Goal: Task Accomplishment & Management: Manage account settings

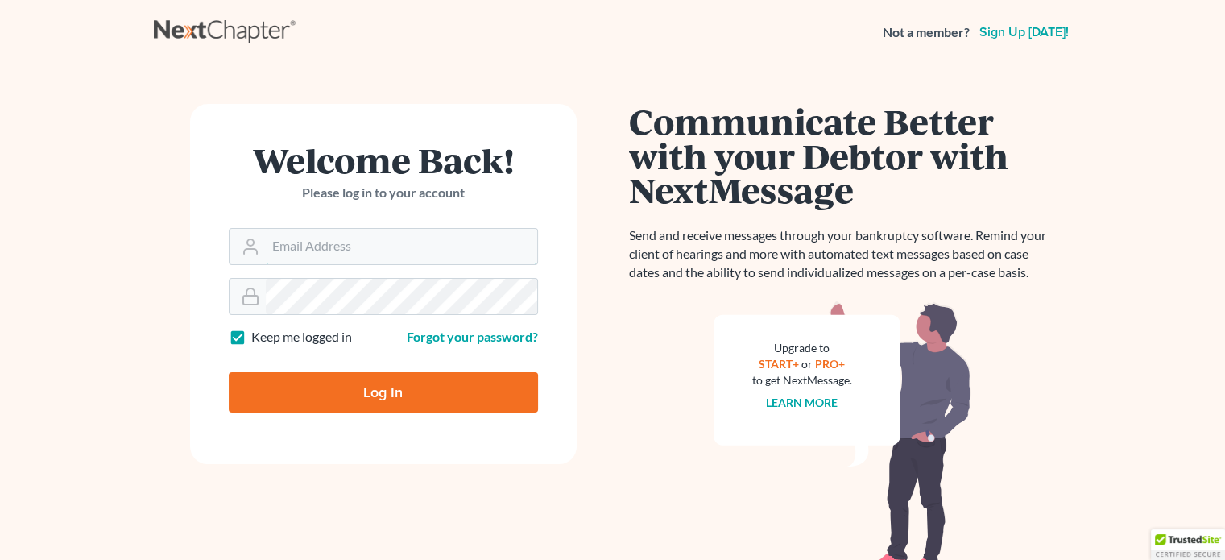
type input "kate@trunkettlaw.com"
click at [318, 388] on input "Log In" at bounding box center [383, 392] width 309 height 40
type input "Thinking..."
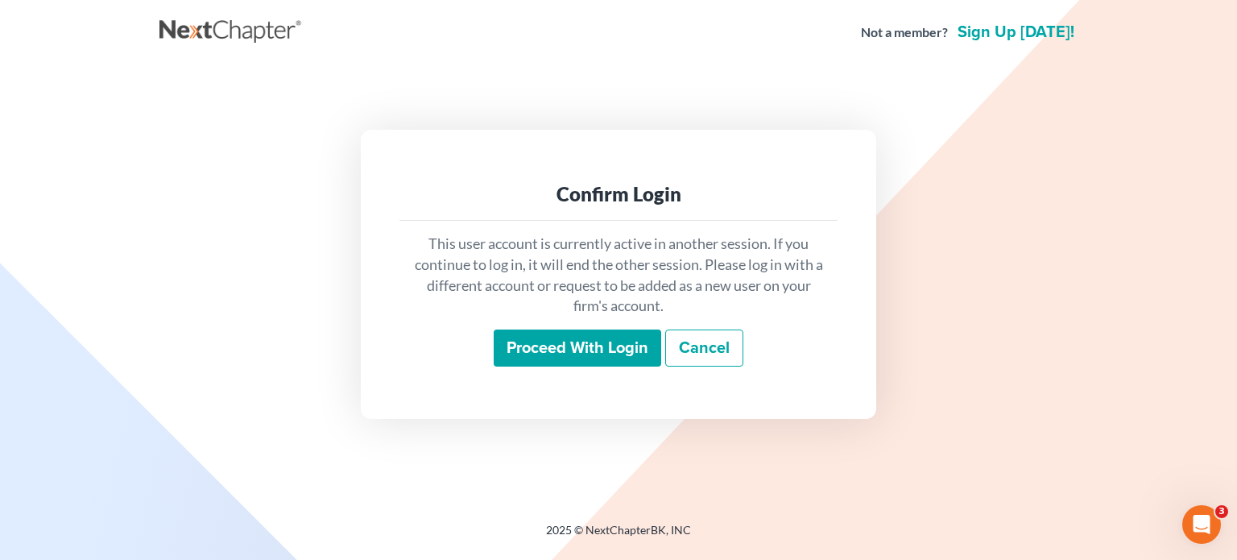
click at [591, 354] on input "Proceed with login" at bounding box center [578, 347] width 168 height 37
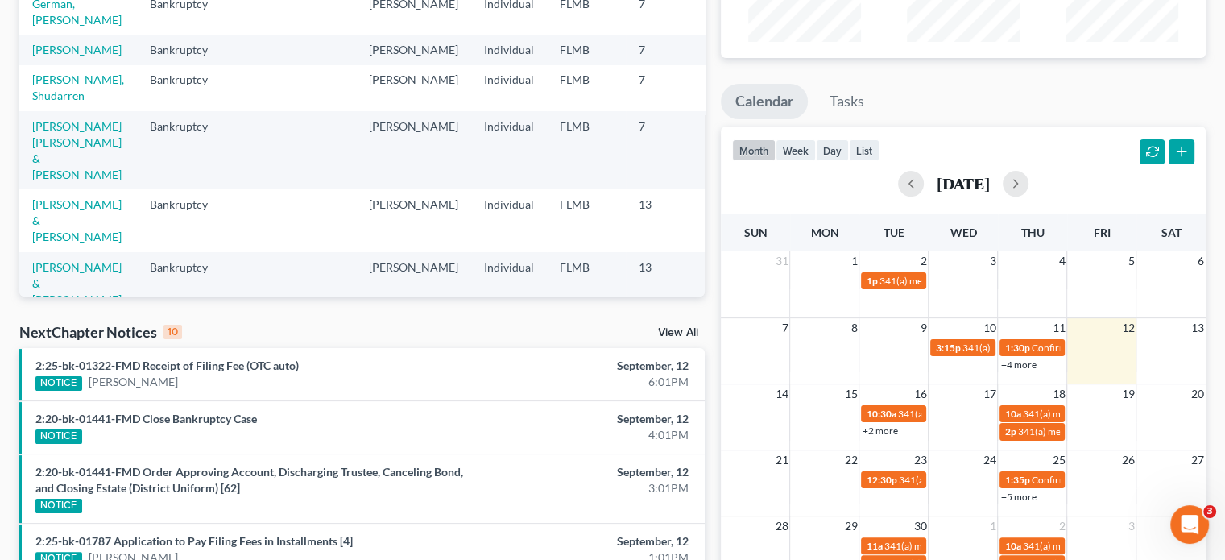
scroll to position [242, 0]
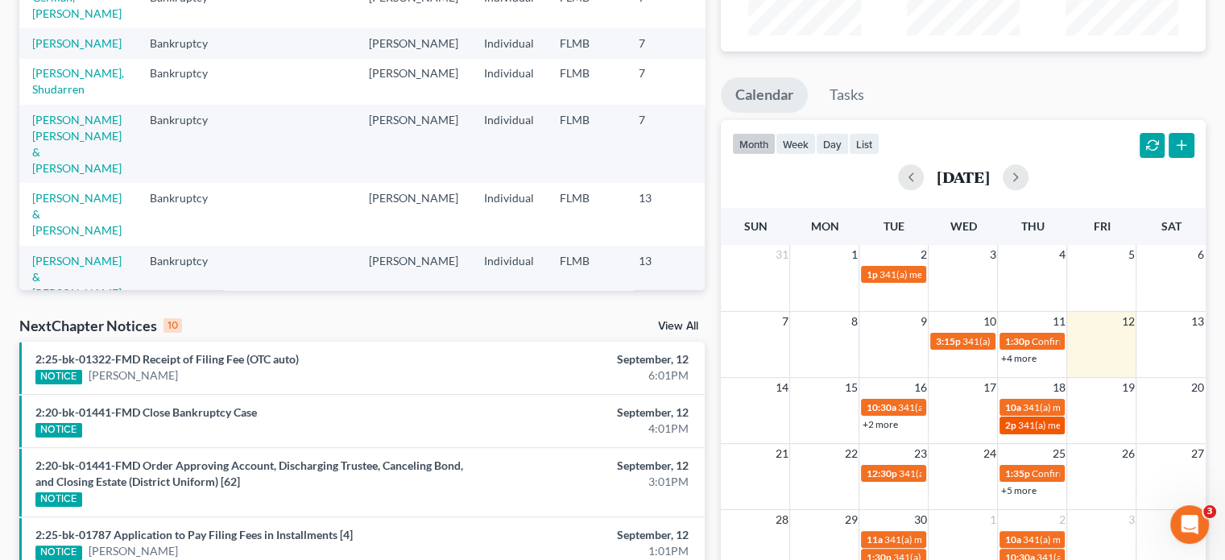
click at [1022, 422] on span "341(a) meeting for [PERSON_NAME] [PERSON_NAME]" at bounding box center [1133, 425] width 233 height 12
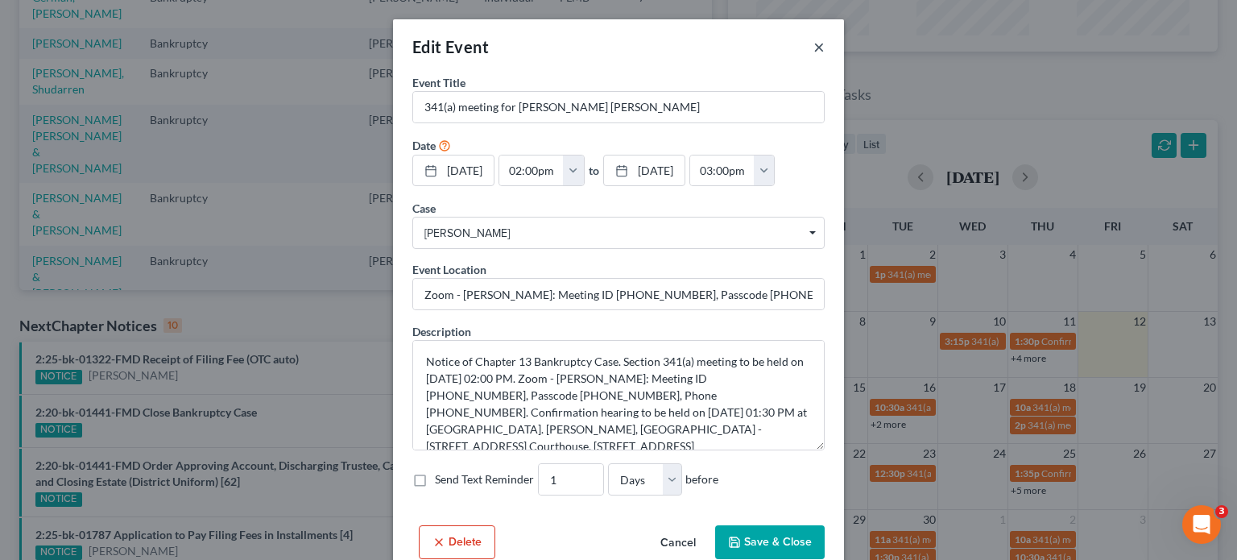
click at [814, 44] on button "×" at bounding box center [819, 46] width 11 height 19
